Goal: Check status: Check status

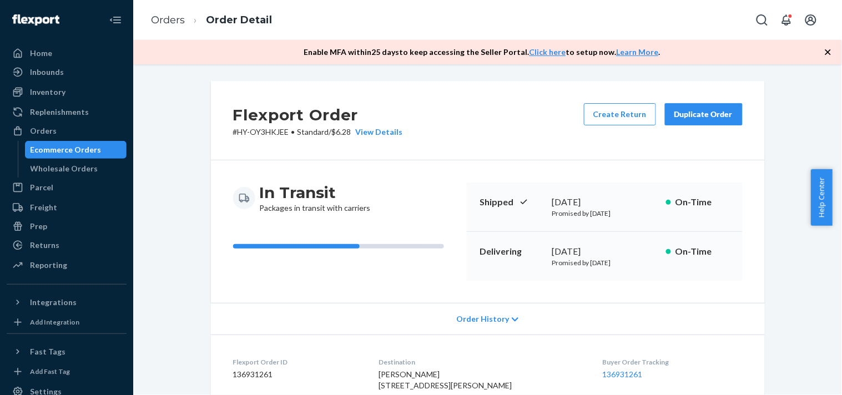
scroll to position [185, 0]
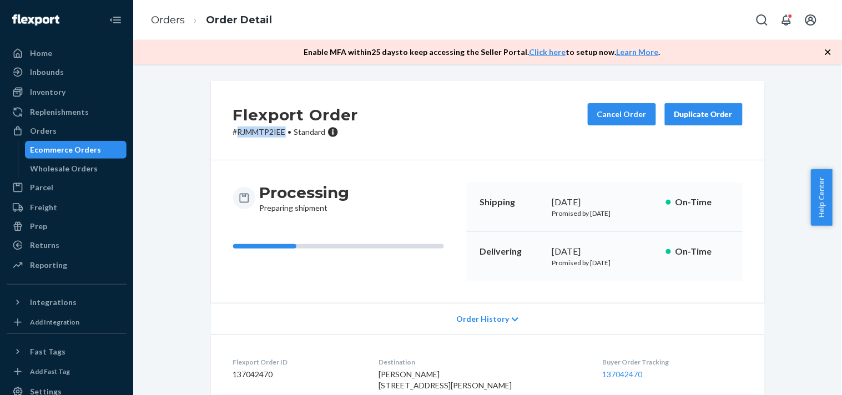
click at [50, 225] on div "Prep" at bounding box center [67, 227] width 118 height 16
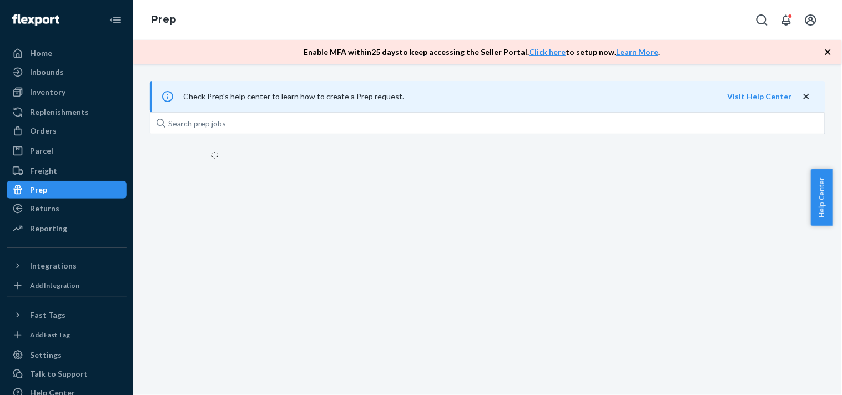
click at [45, 241] on div "Home Inbounds Shipping Plans Problems Inventory Products Replenishments Orders …" at bounding box center [66, 197] width 133 height 395
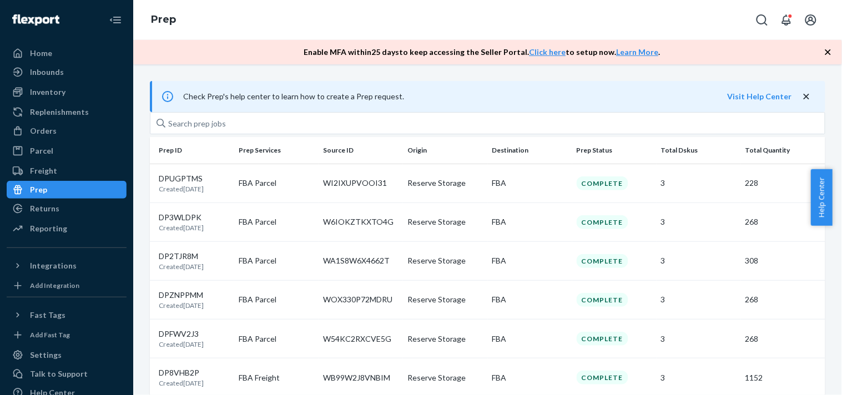
click at [64, 195] on div "Prep" at bounding box center [67, 190] width 118 height 16
click at [47, 206] on div "Returns" at bounding box center [44, 208] width 29 height 11
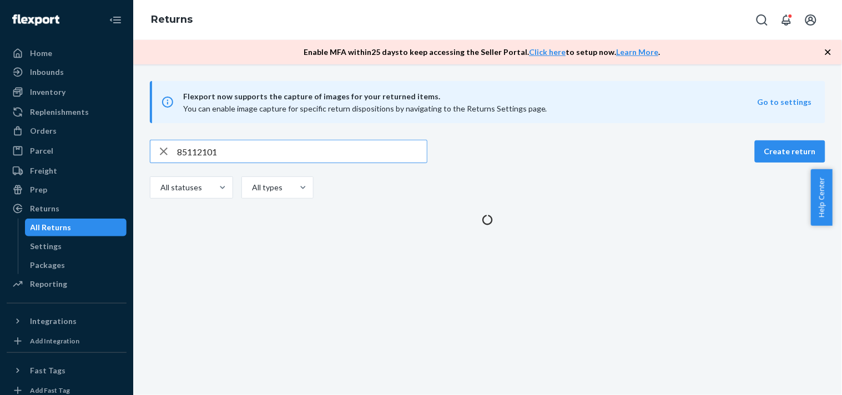
click at [202, 149] on input "85112101" at bounding box center [302, 151] width 250 height 22
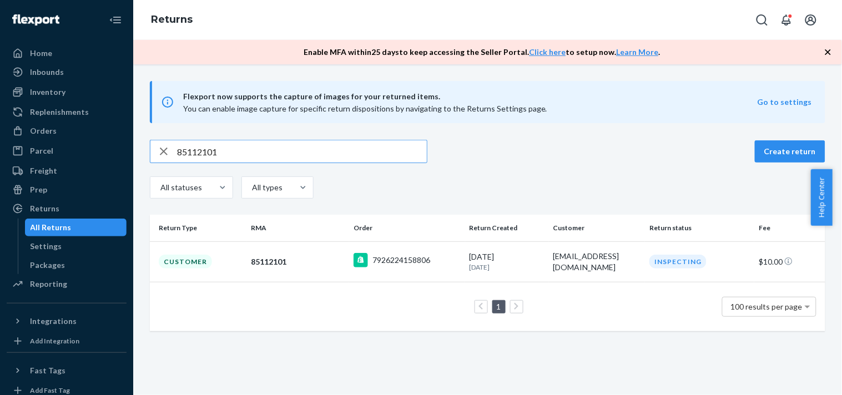
click at [202, 149] on input "85112101" at bounding box center [302, 151] width 250 height 22
type input "88265534"
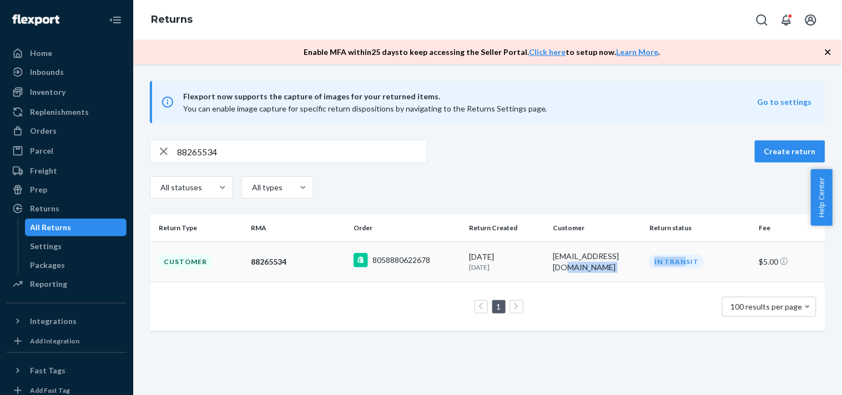
drag, startPoint x: 622, startPoint y: 259, endPoint x: 615, endPoint y: 260, distance: 6.7
click at [615, 259] on tr "Customer 88265534 8058880622678 [DATE] [DATE] [EMAIL_ADDRESS][DOMAIN_NAME] In T…" at bounding box center [487, 261] width 675 height 41
drag, startPoint x: 704, startPoint y: 261, endPoint x: 642, endPoint y: 267, distance: 62.0
click at [647, 267] on div "In Transit" at bounding box center [699, 262] width 105 height 14
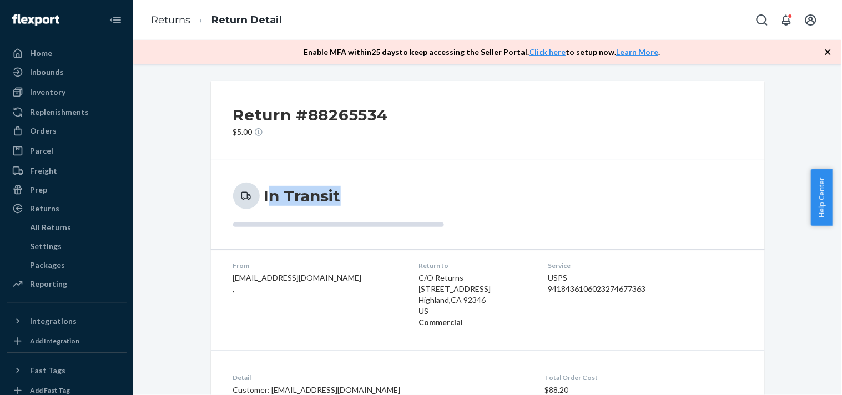
copy h3 "n Transit"
copy h3 "In Transit"
drag, startPoint x: 350, startPoint y: 188, endPoint x: 241, endPoint y: 129, distance: 124.1
click at [260, 179] on div "In Transit" at bounding box center [488, 204] width 554 height 89
